Goal: Find specific page/section: Find specific page/section

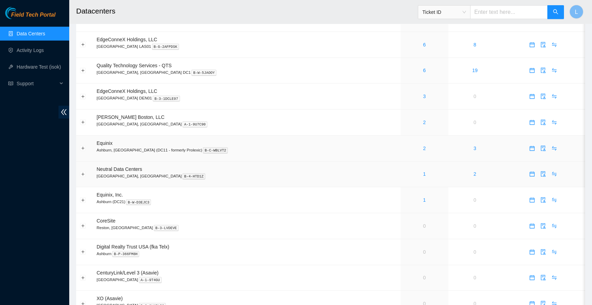
scroll to position [252, 0]
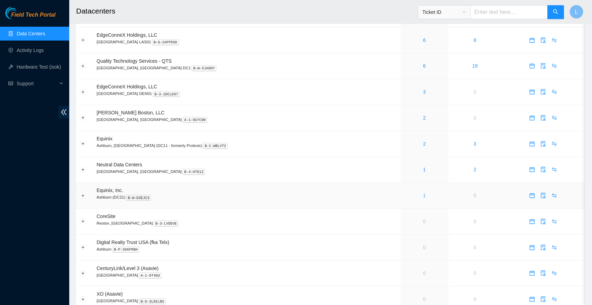
click at [423, 193] on link "1" at bounding box center [424, 196] width 3 height 6
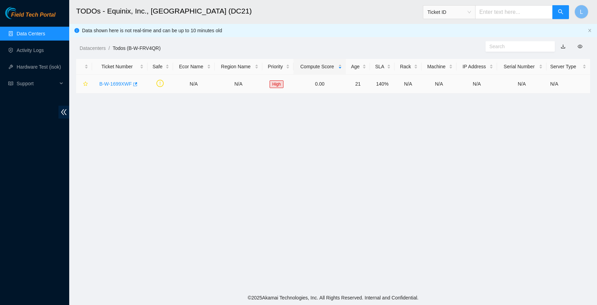
click at [127, 84] on link "B-W-1699XWF" at bounding box center [115, 84] width 33 height 6
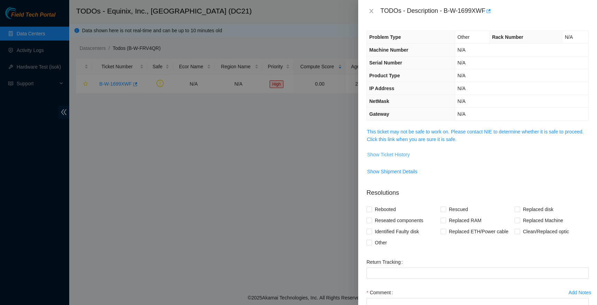
click at [400, 152] on span "Show Ticket History" at bounding box center [388, 155] width 43 height 8
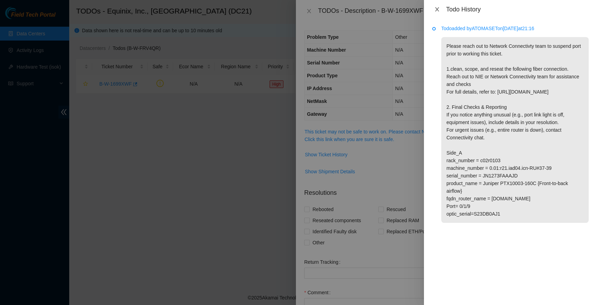
drag, startPoint x: 441, startPoint y: 10, endPoint x: 433, endPoint y: 10, distance: 8.0
click at [441, 10] on button "Close" at bounding box center [437, 9] width 10 height 7
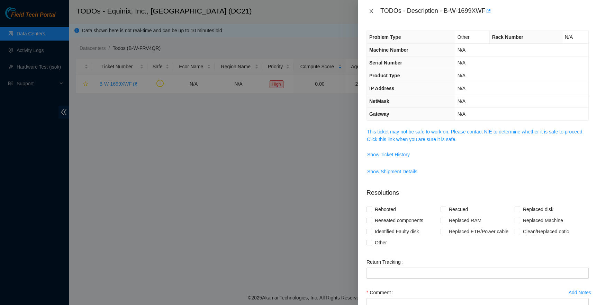
click at [372, 11] on icon "close" at bounding box center [372, 11] width 6 height 6
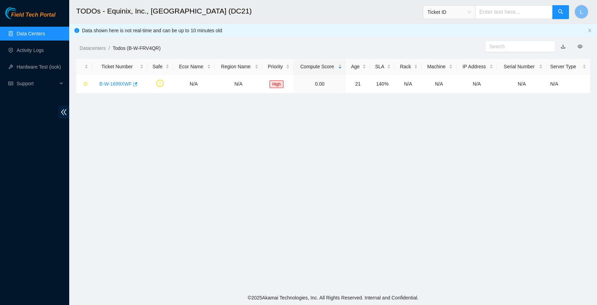
click at [45, 33] on link "Data Centers" at bounding box center [31, 34] width 28 height 6
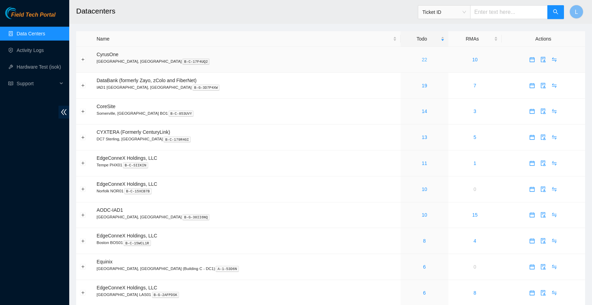
click at [422, 60] on link "22" at bounding box center [425, 60] width 6 height 6
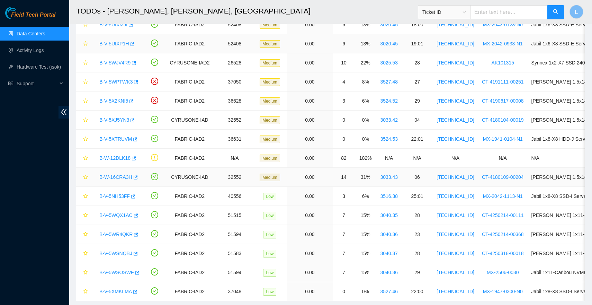
scroll to position [139, 0]
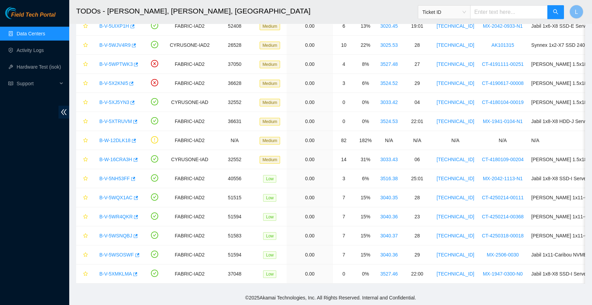
click at [33, 31] on link "Data Centers" at bounding box center [31, 34] width 28 height 6
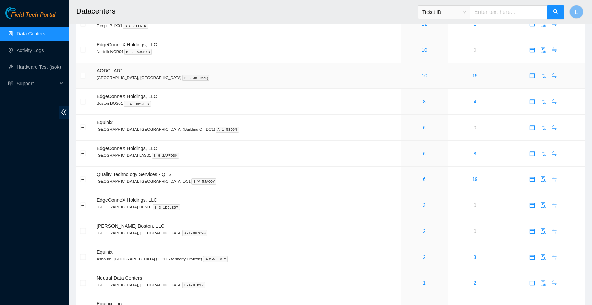
click at [422, 75] on link "10" at bounding box center [425, 76] width 6 height 6
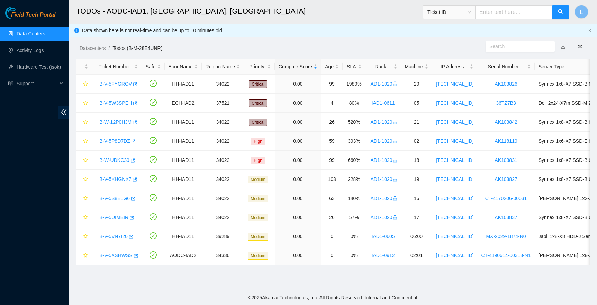
click at [26, 31] on link "Data Centers" at bounding box center [31, 34] width 28 height 6
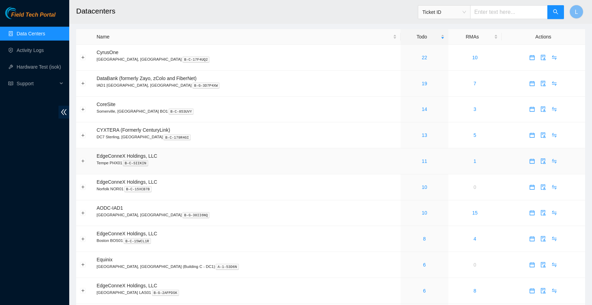
scroll to position [3, 0]
click at [422, 184] on link "10" at bounding box center [425, 186] width 6 height 6
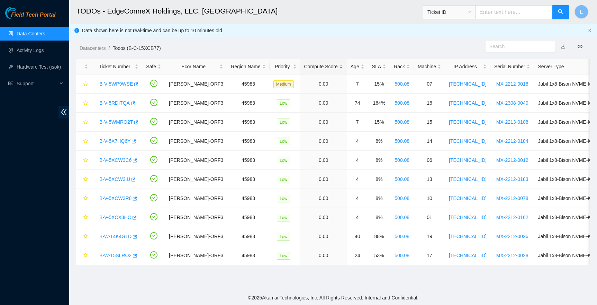
click at [45, 35] on link "Data Centers" at bounding box center [31, 34] width 28 height 6
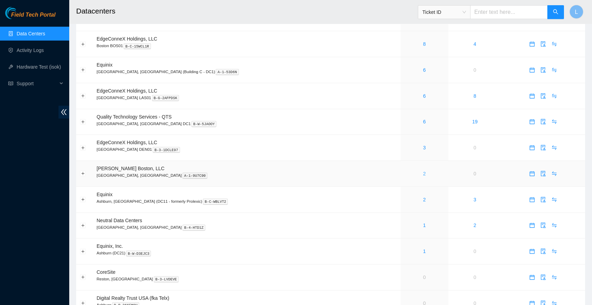
scroll to position [197, 0]
click at [423, 224] on link "1" at bounding box center [424, 225] width 3 height 6
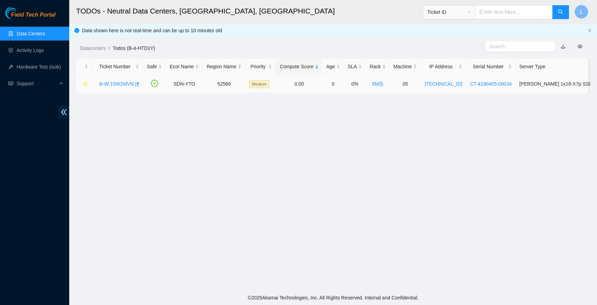
click at [111, 84] on link "B-W-15W2MVN" at bounding box center [116, 84] width 34 height 6
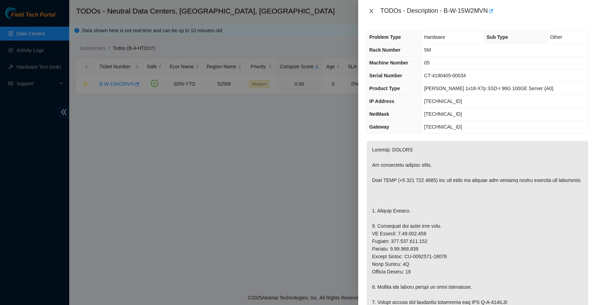
drag, startPoint x: 368, startPoint y: 9, endPoint x: 360, endPoint y: 9, distance: 8.7
click at [368, 9] on button "Close" at bounding box center [372, 11] width 10 height 7
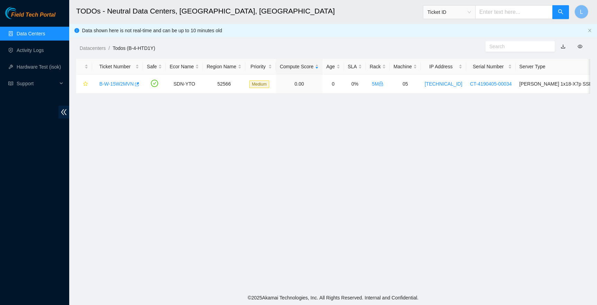
click at [31, 35] on link "Data Centers" at bounding box center [31, 34] width 28 height 6
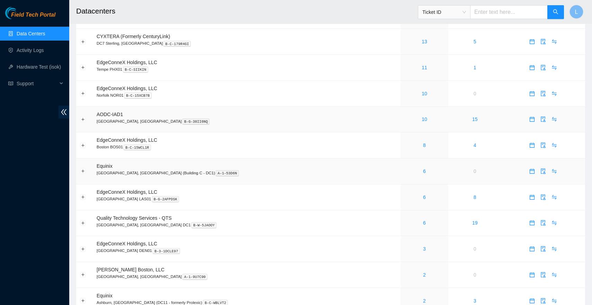
scroll to position [97, 0]
